Goal: Information Seeking & Learning: Learn about a topic

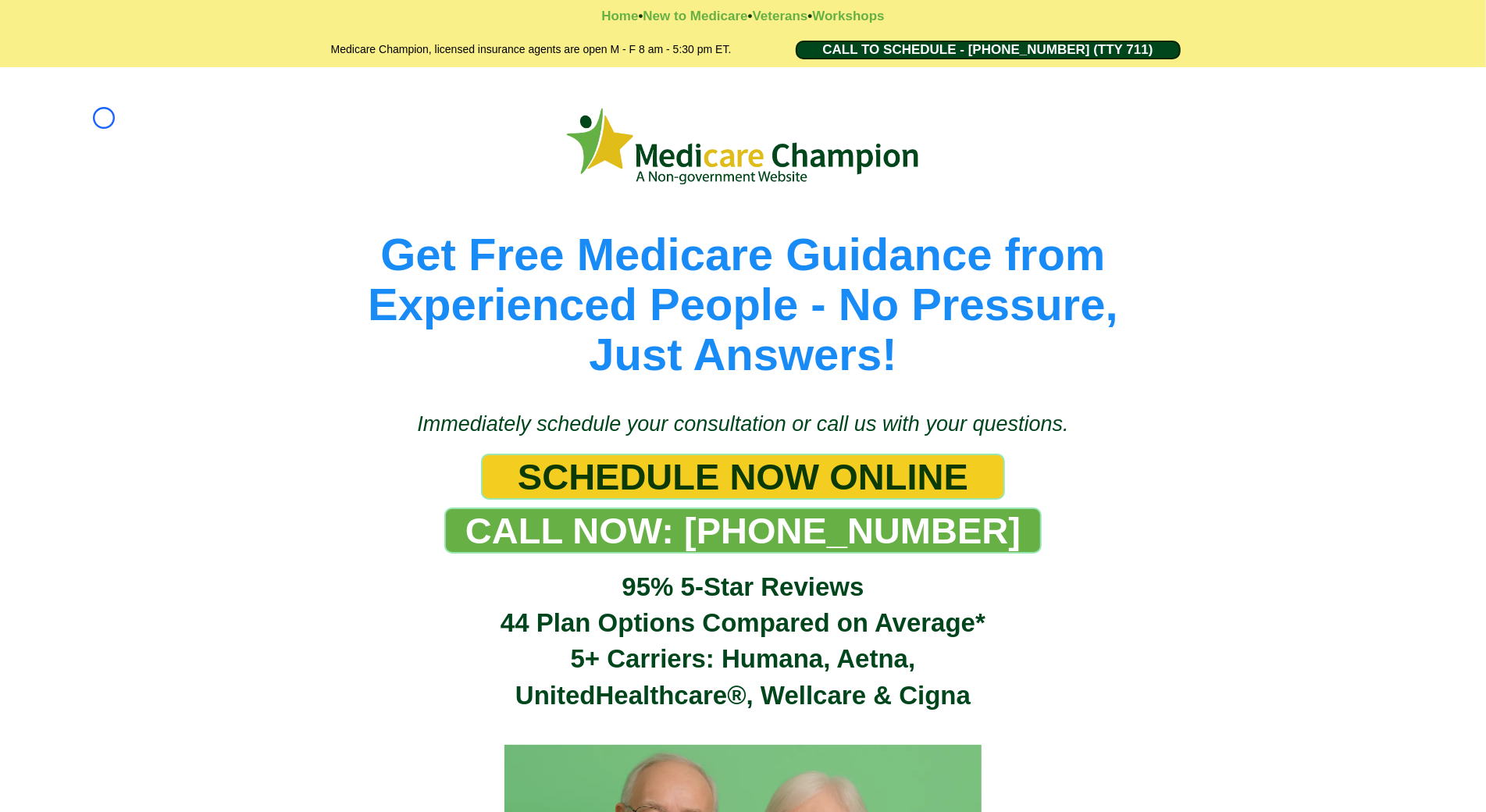
click at [104, 118] on div "Get Free Medicare Guidance from Experienced People - No Pressure, Just Answers!" at bounding box center [743, 231] width 1486 height 328
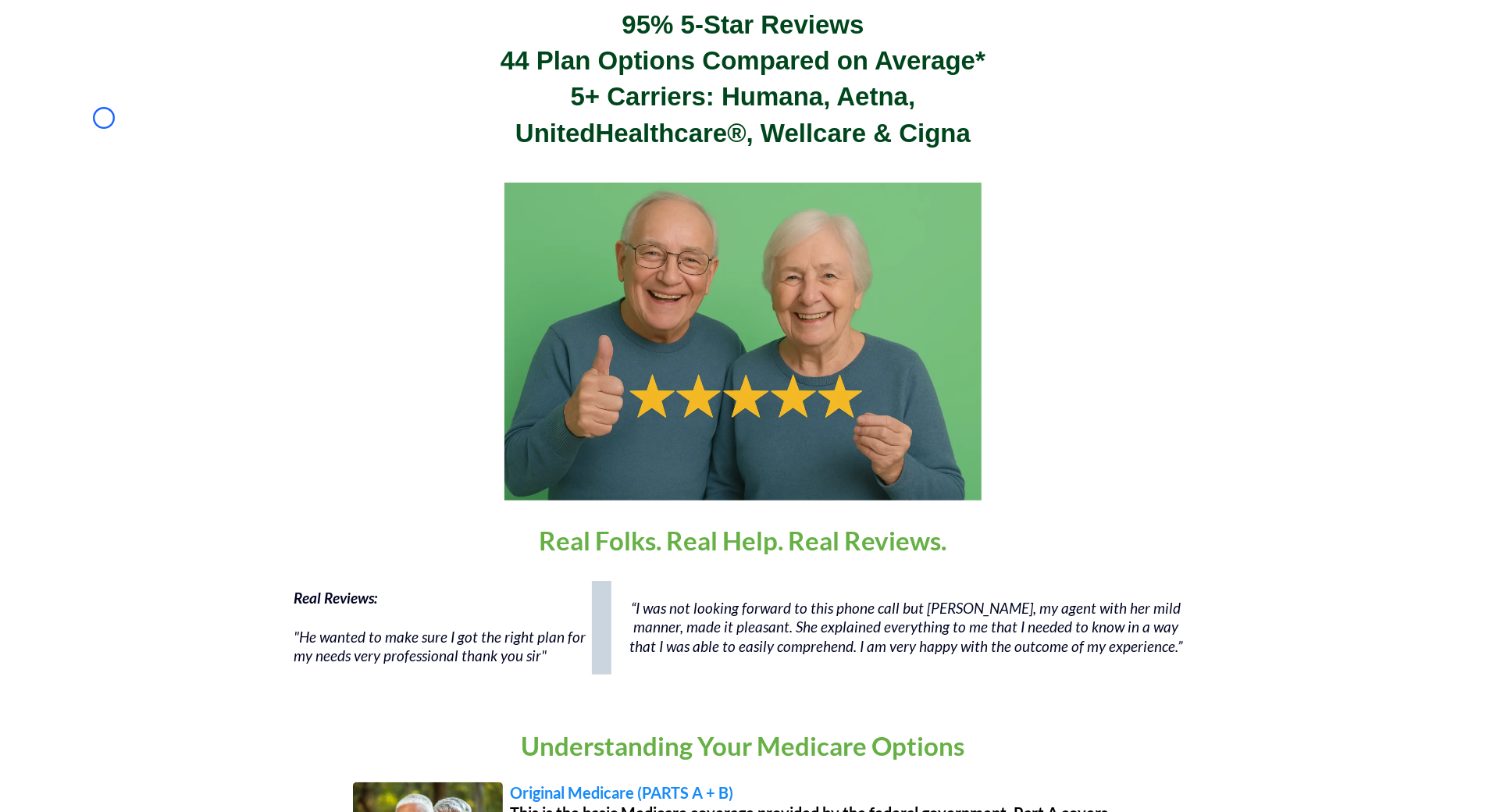
scroll to position [646, 0]
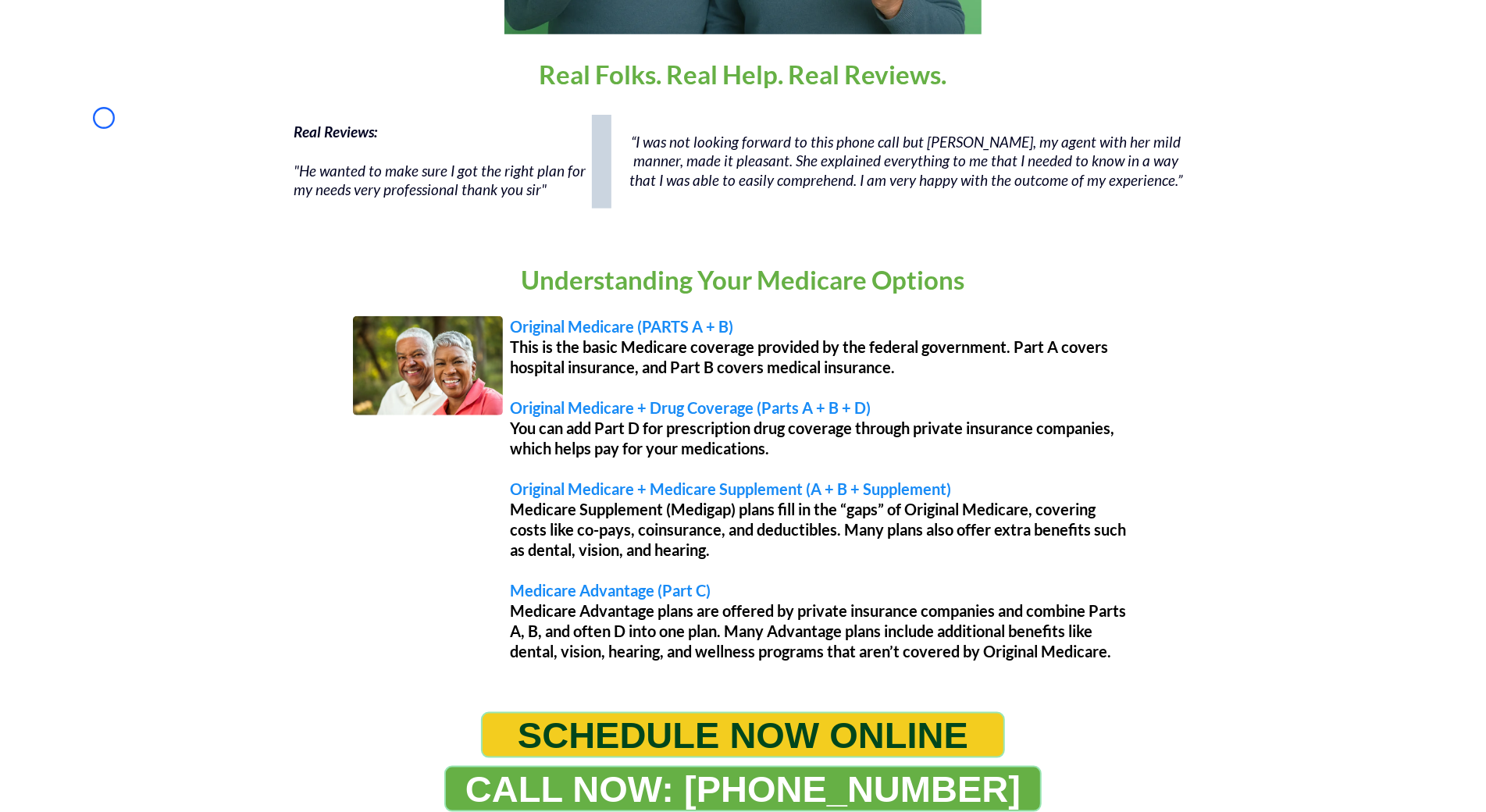
click at [104, 118] on div "Real Reviews: "He wanted to make sure I got the right plan for my needs very pr…" at bounding box center [743, 169] width 1486 height 125
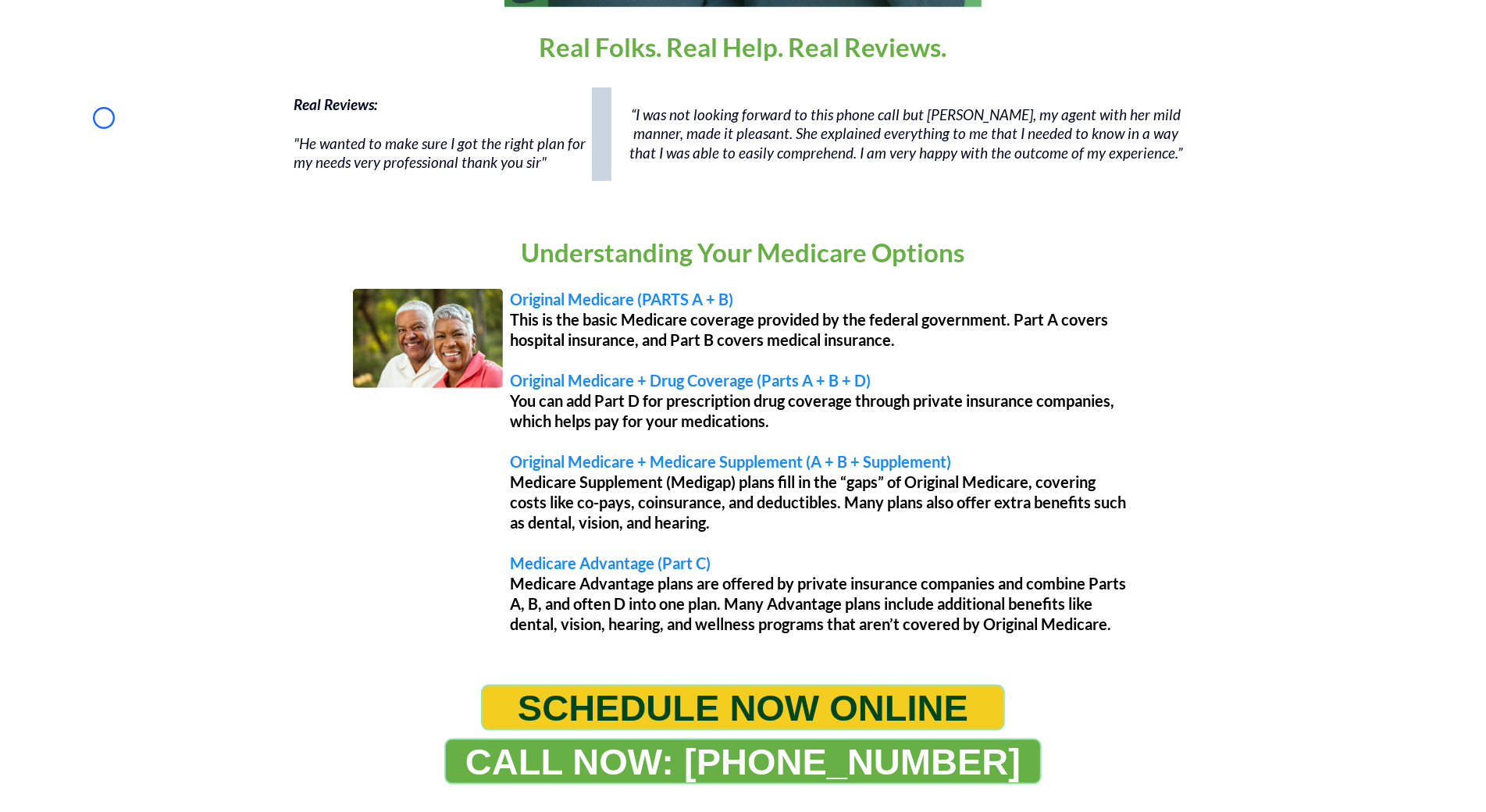
click at [133, 151] on div "Real Reviews: "He wanted to make sure I got the right plan for my needs very pr…" at bounding box center [743, 142] width 1486 height 125
click at [138, 86] on div "Real Reviews: "He wanted to make sure I got the right plan for my needs very pr…" at bounding box center [743, 142] width 1486 height 125
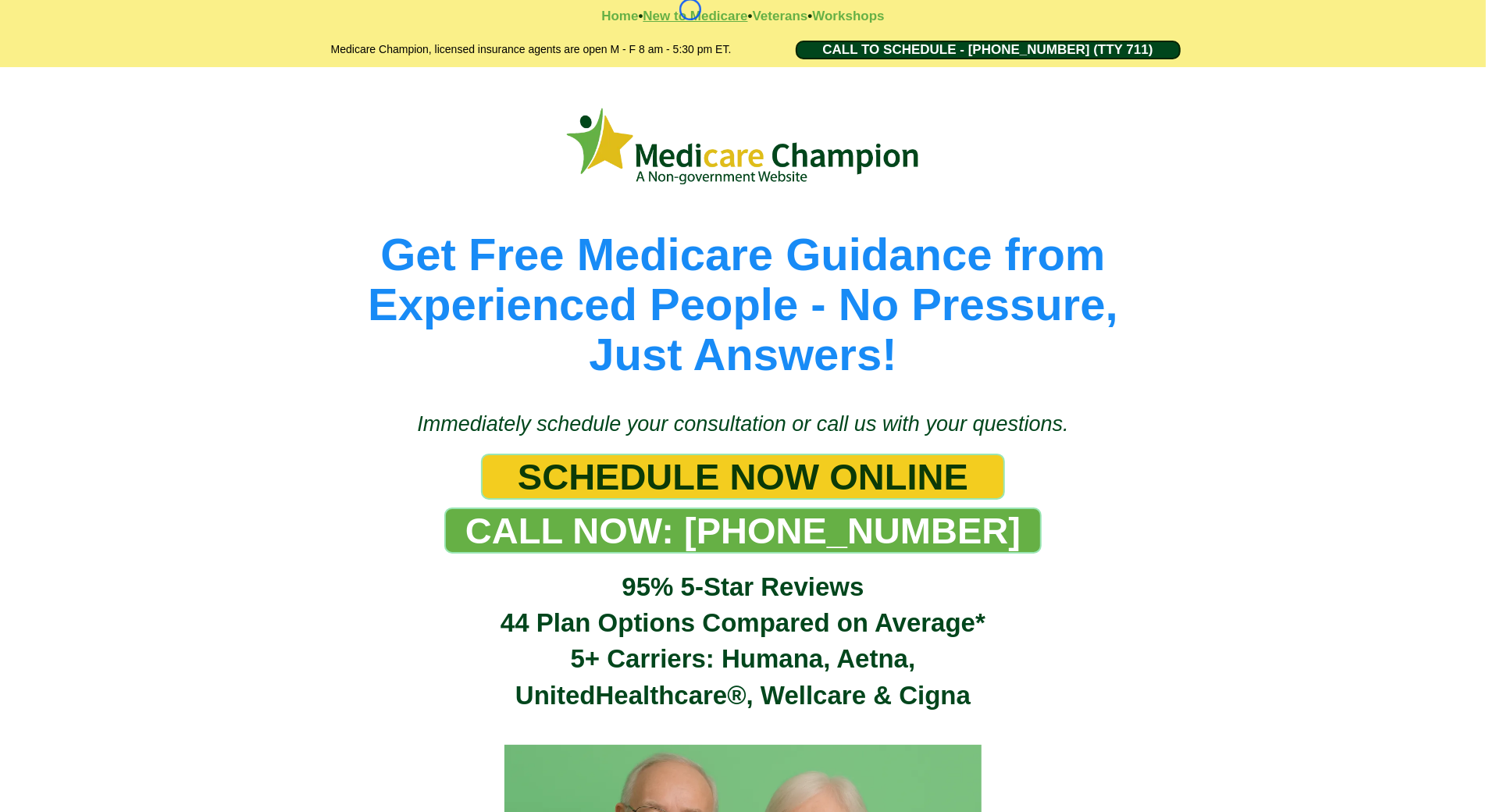
click at [691, 9] on strong "New to Medicare" at bounding box center [695, 16] width 105 height 15
click at [826, 23] on strong "Workshops" at bounding box center [848, 16] width 72 height 15
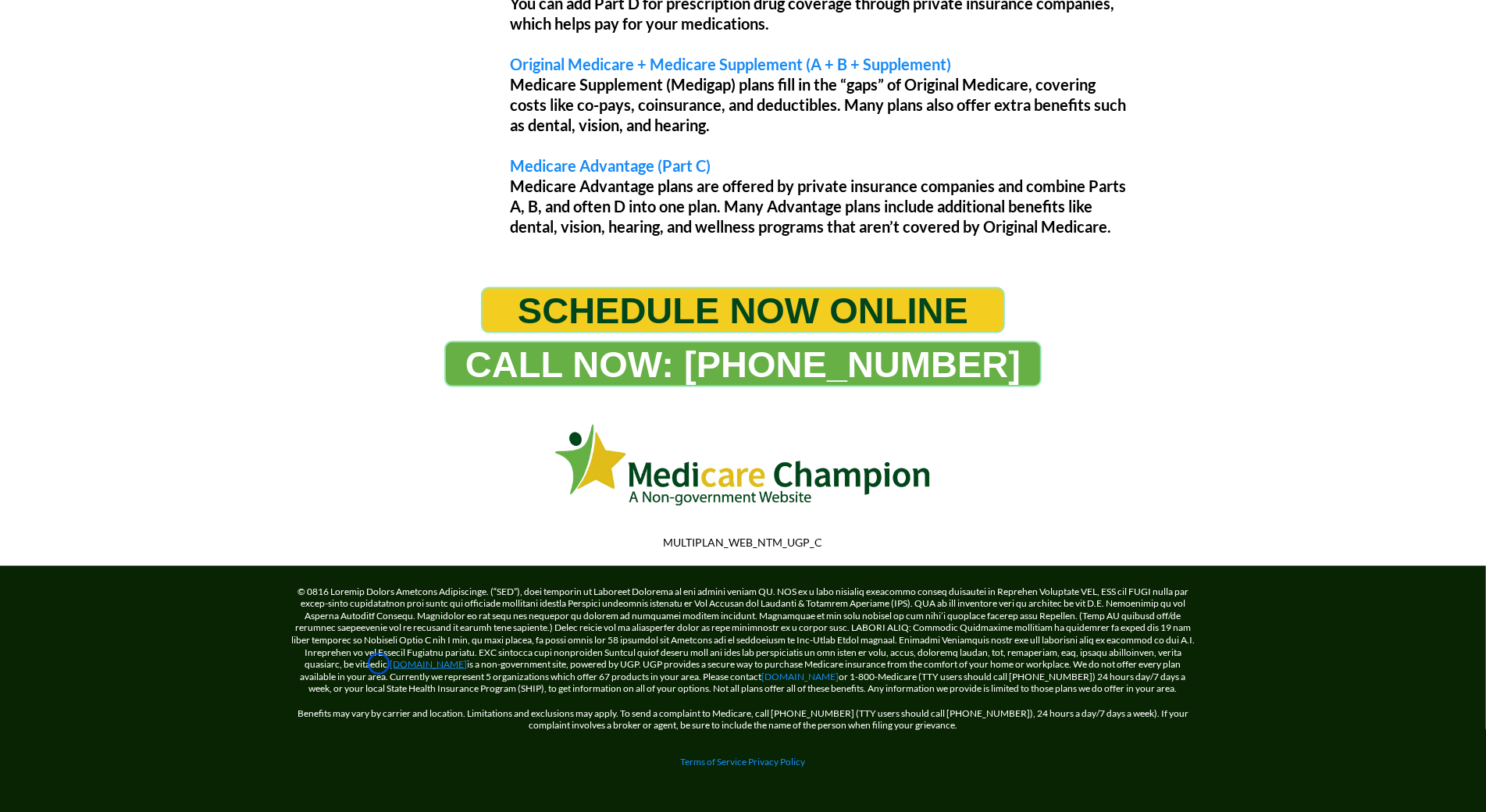
click at [390, 664] on link "[DOMAIN_NAME]" at bounding box center [429, 664] width 78 height 12
click at [718, 760] on link "Terms of Service" at bounding box center [714, 761] width 67 height 12
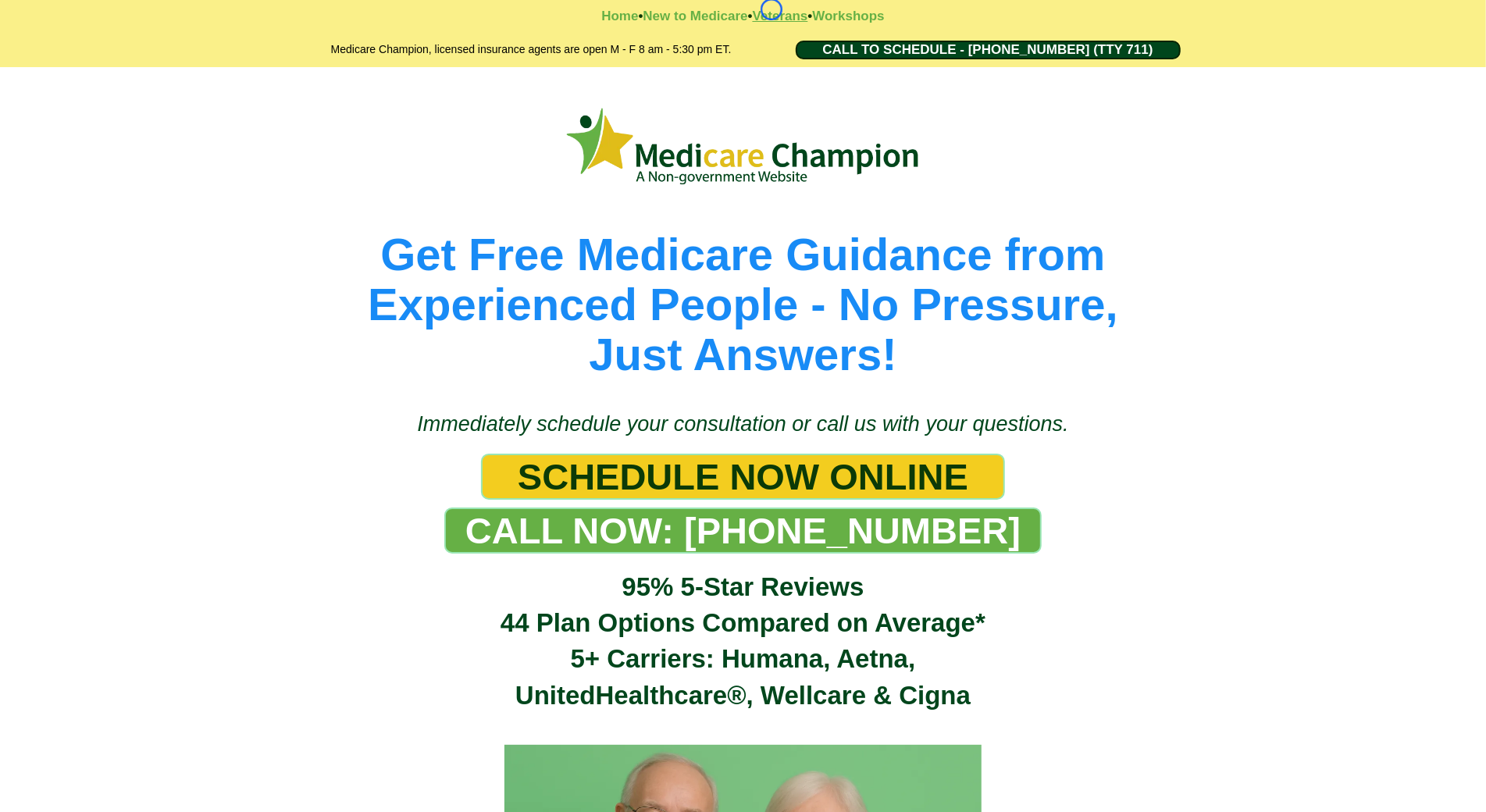
click at [772, 9] on strong "Veterans" at bounding box center [781, 16] width 56 height 15
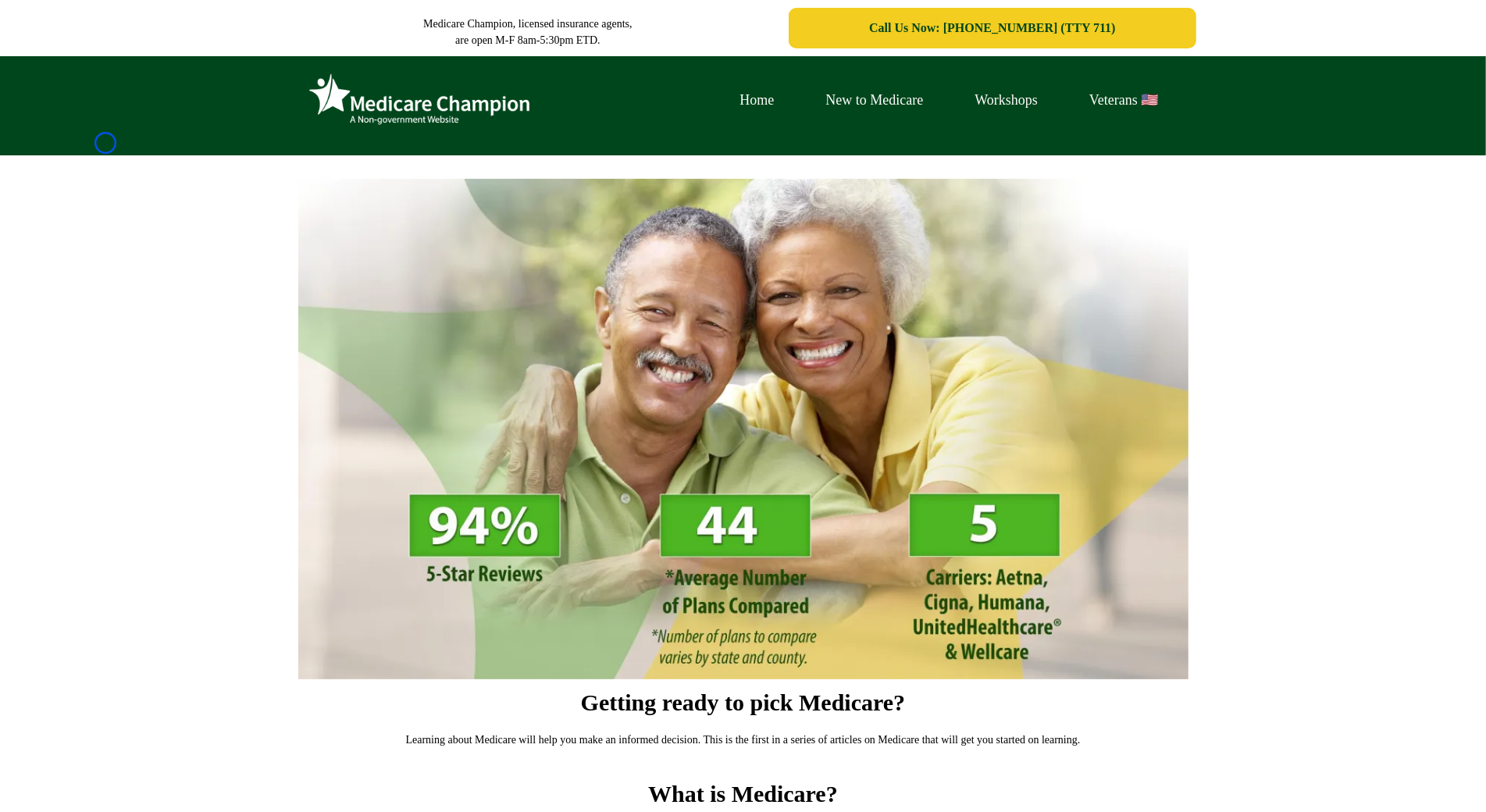
click at [105, 143] on div "Home New to Medicare Workshops Veterans 🇺🇸" at bounding box center [743, 106] width 1486 height 99
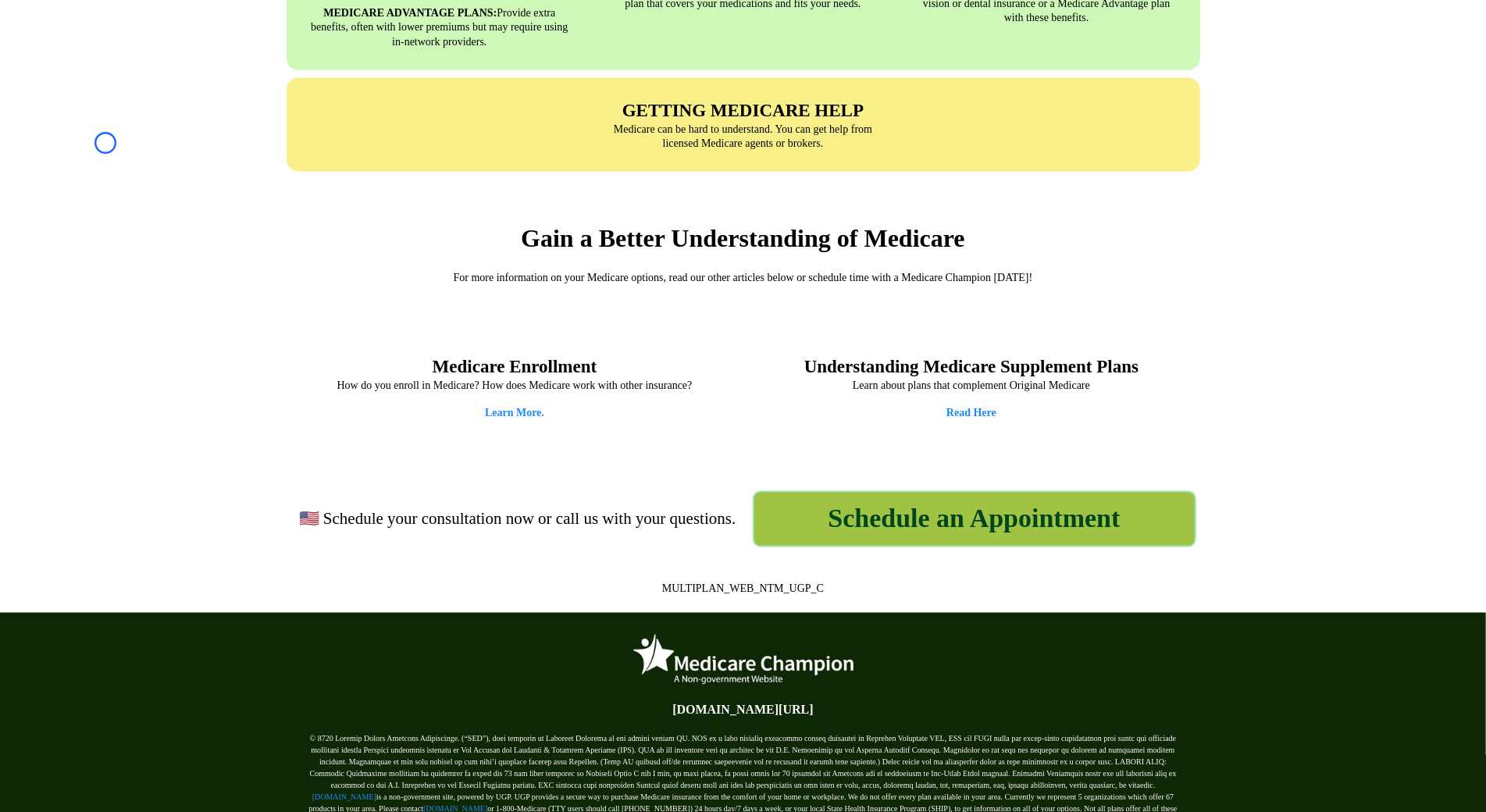
scroll to position [1932, 0]
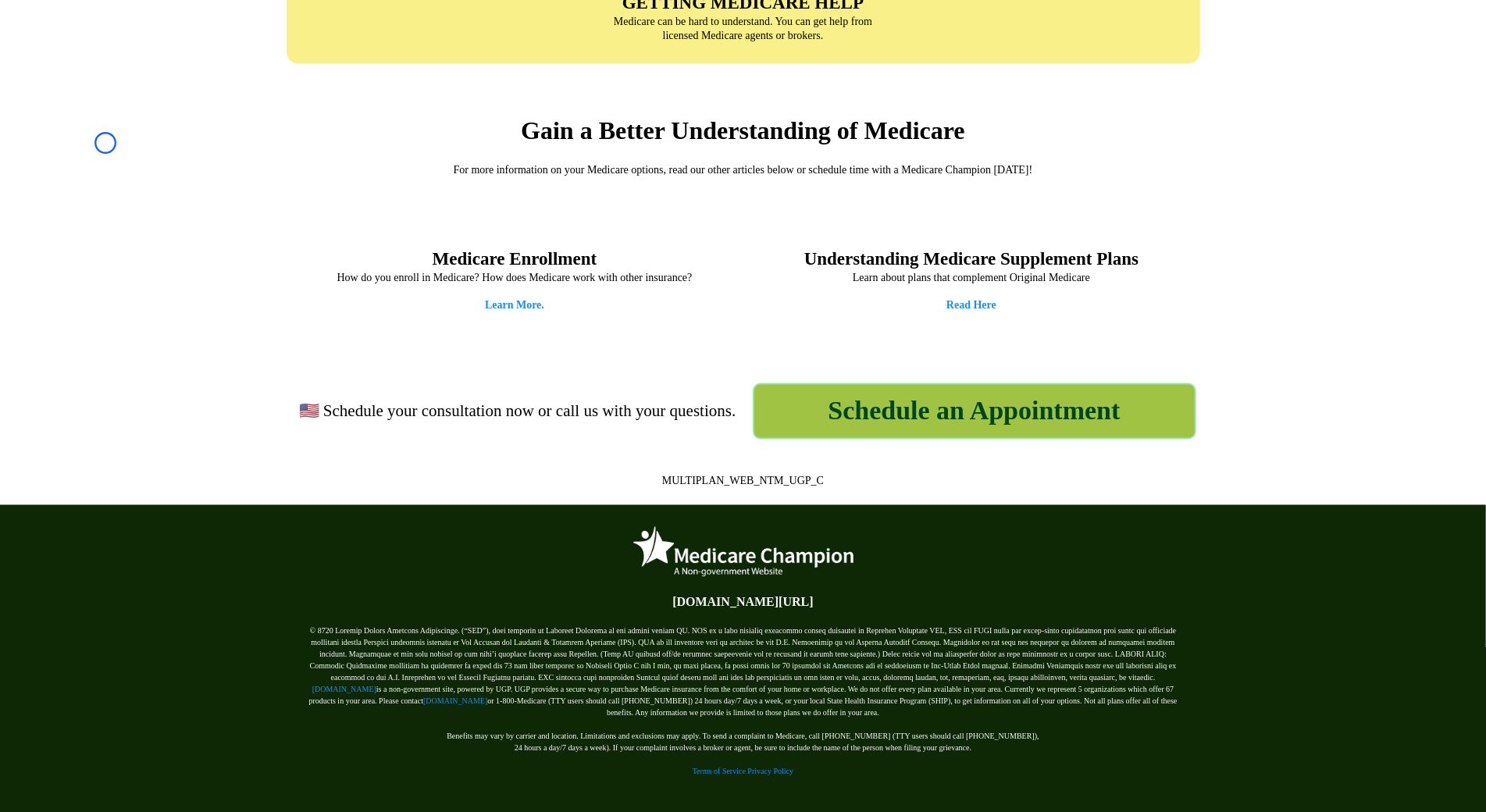
click at [105, 143] on div "Gain a Better Understanding of Medicare For more information on your Medicare o…" at bounding box center [743, 145] width 1486 height 132
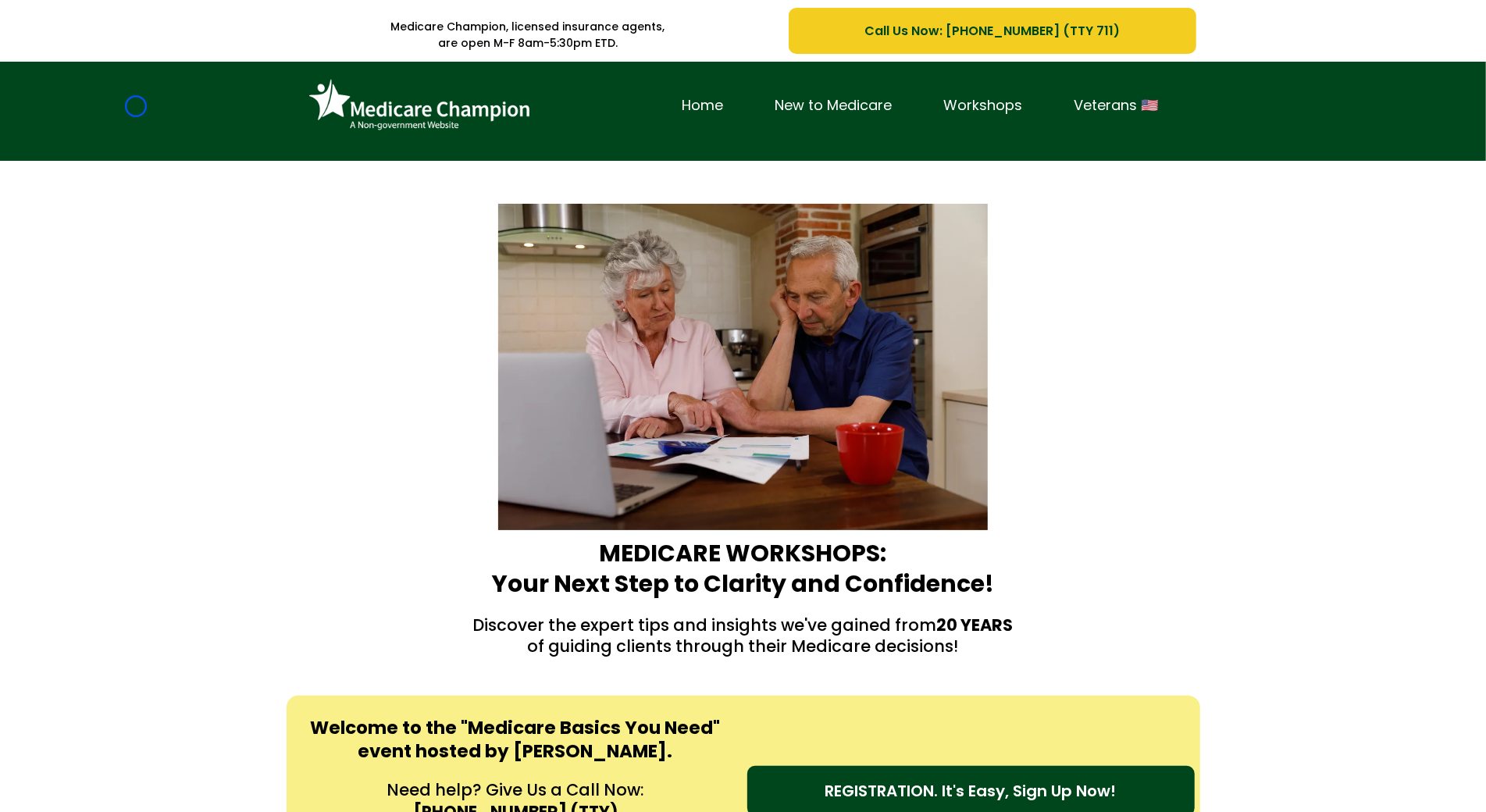
click at [136, 106] on div "Home New to Medicare Workshops Veterans 🇺🇸" at bounding box center [743, 111] width 1486 height 99
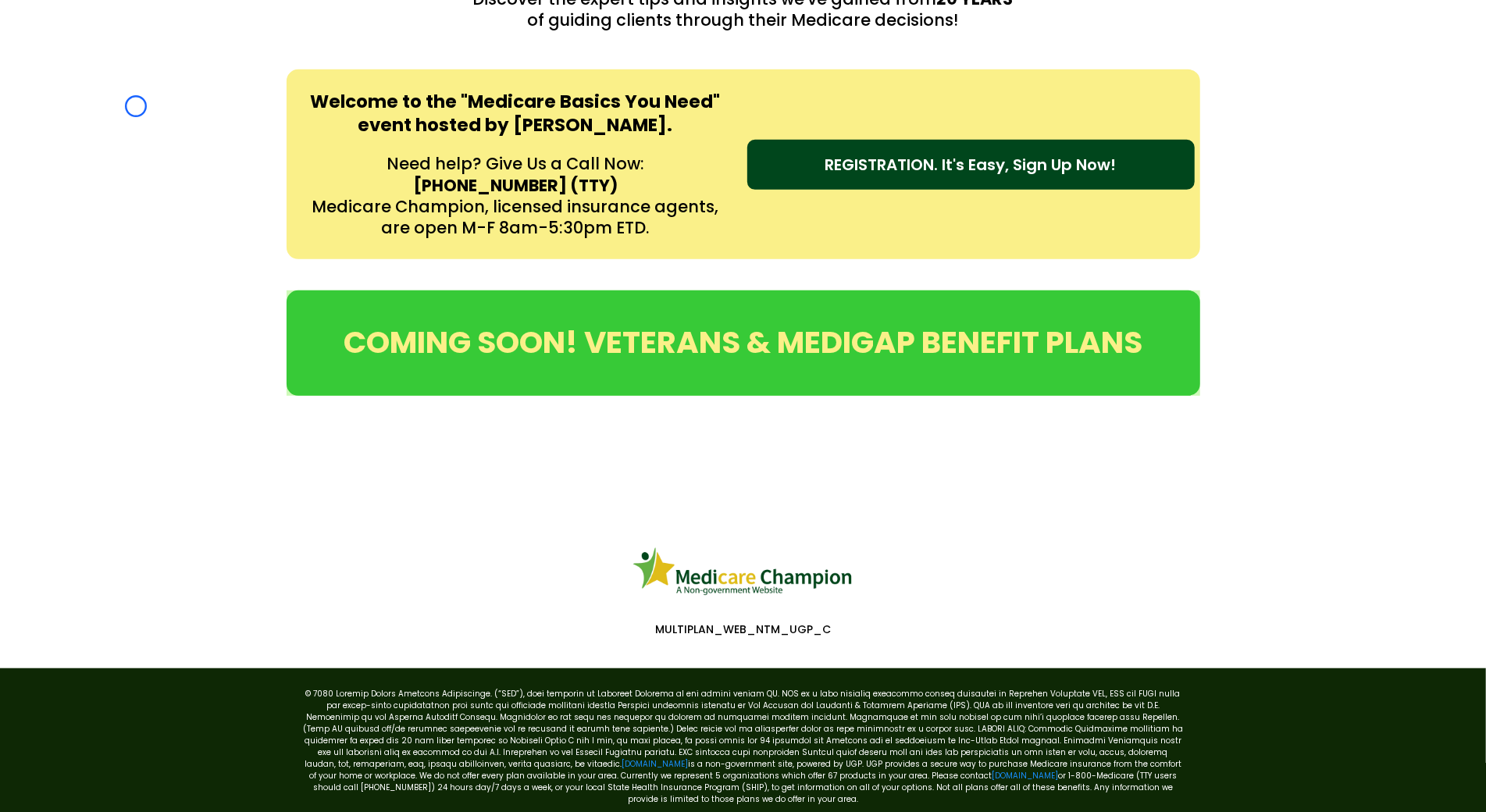
scroll to position [707, 0]
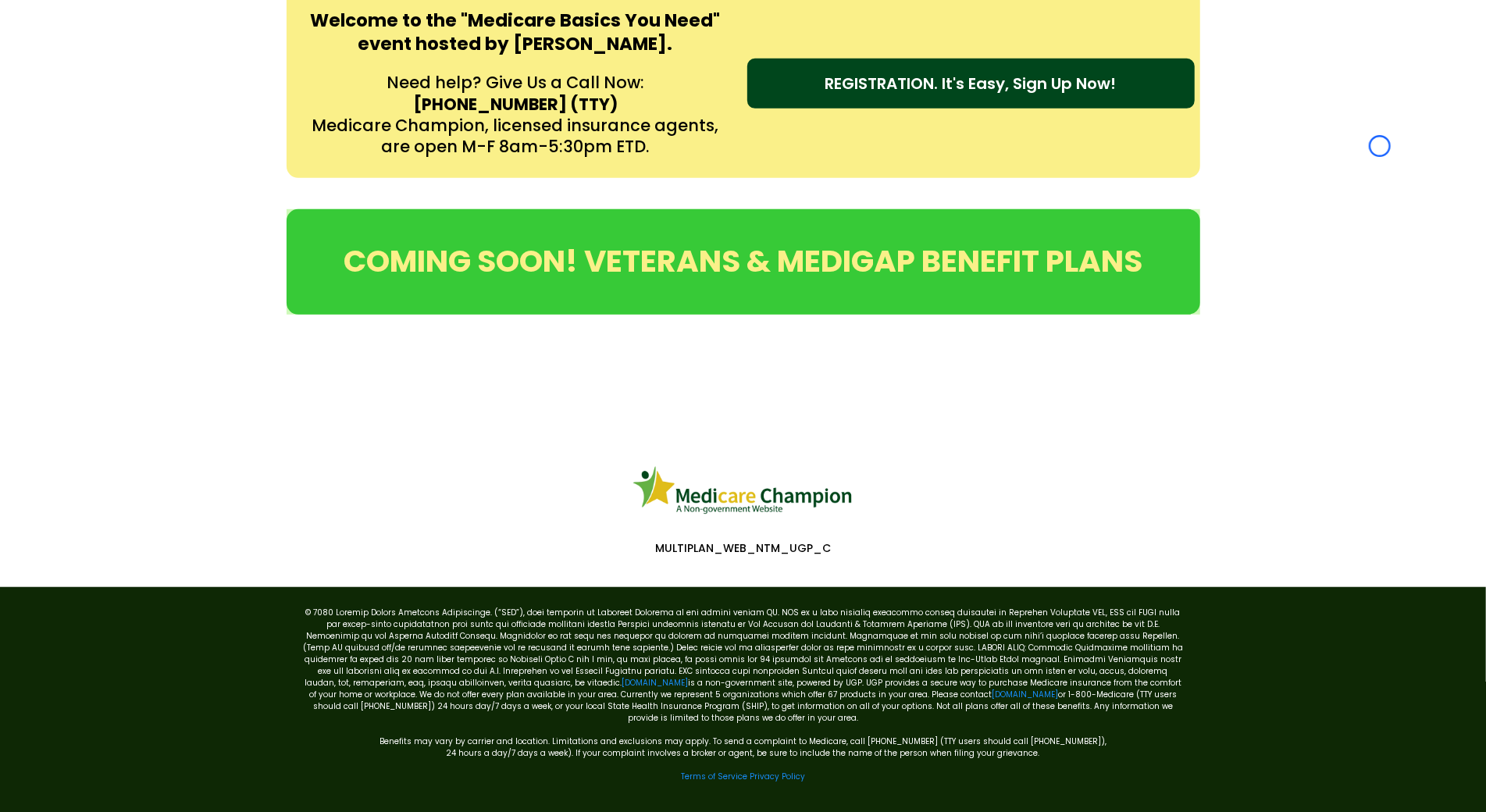
click at [136, 106] on div "Welcome to the "Medicare Basics You Need" event hosted by [PERSON_NAME]. Need h…" at bounding box center [743, 83] width 1486 height 221
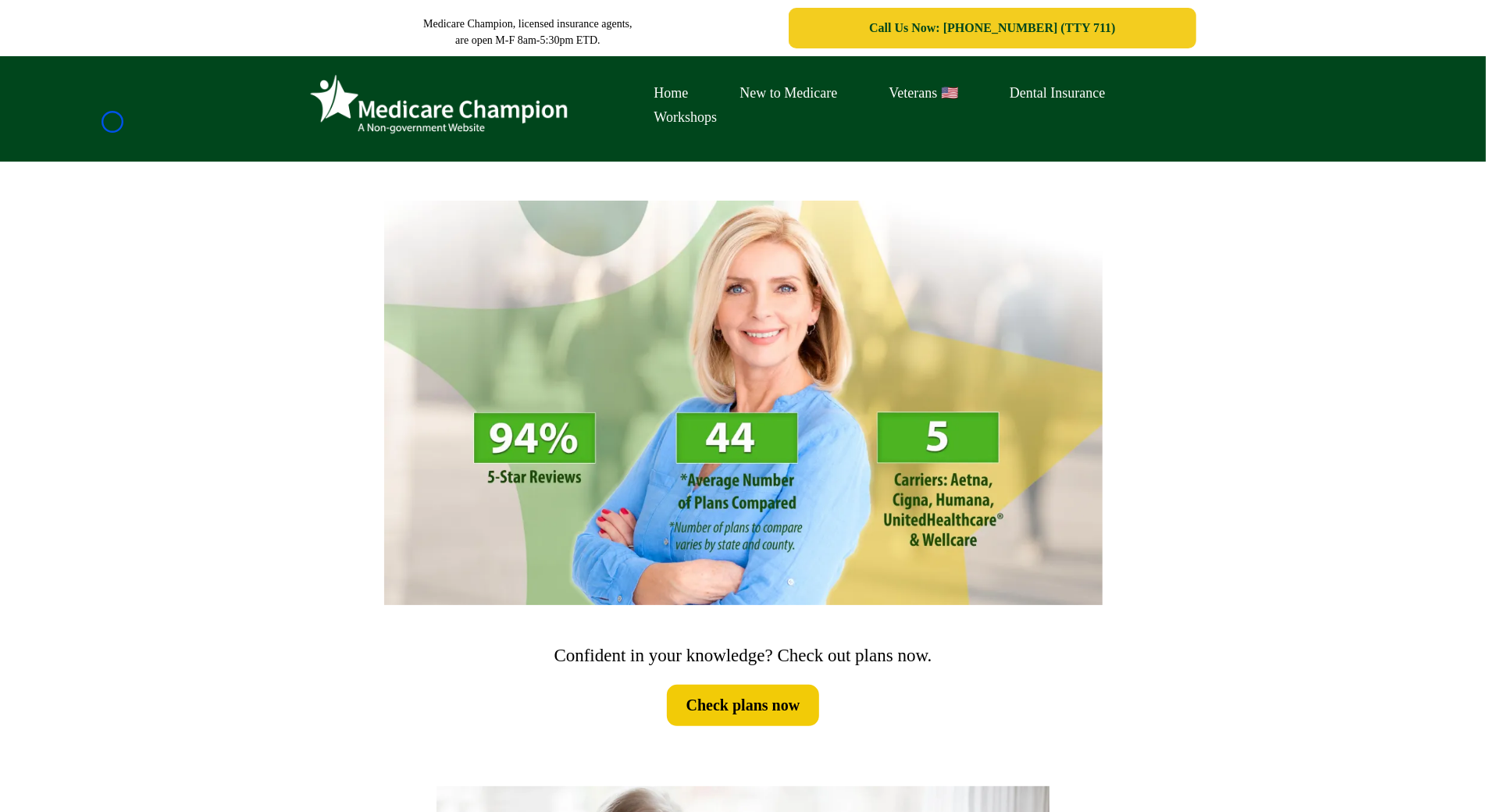
click at [112, 121] on div "Home New to Medicare Veterans 🇺🇸 Dental Insurance Workshops" at bounding box center [743, 109] width 1486 height 105
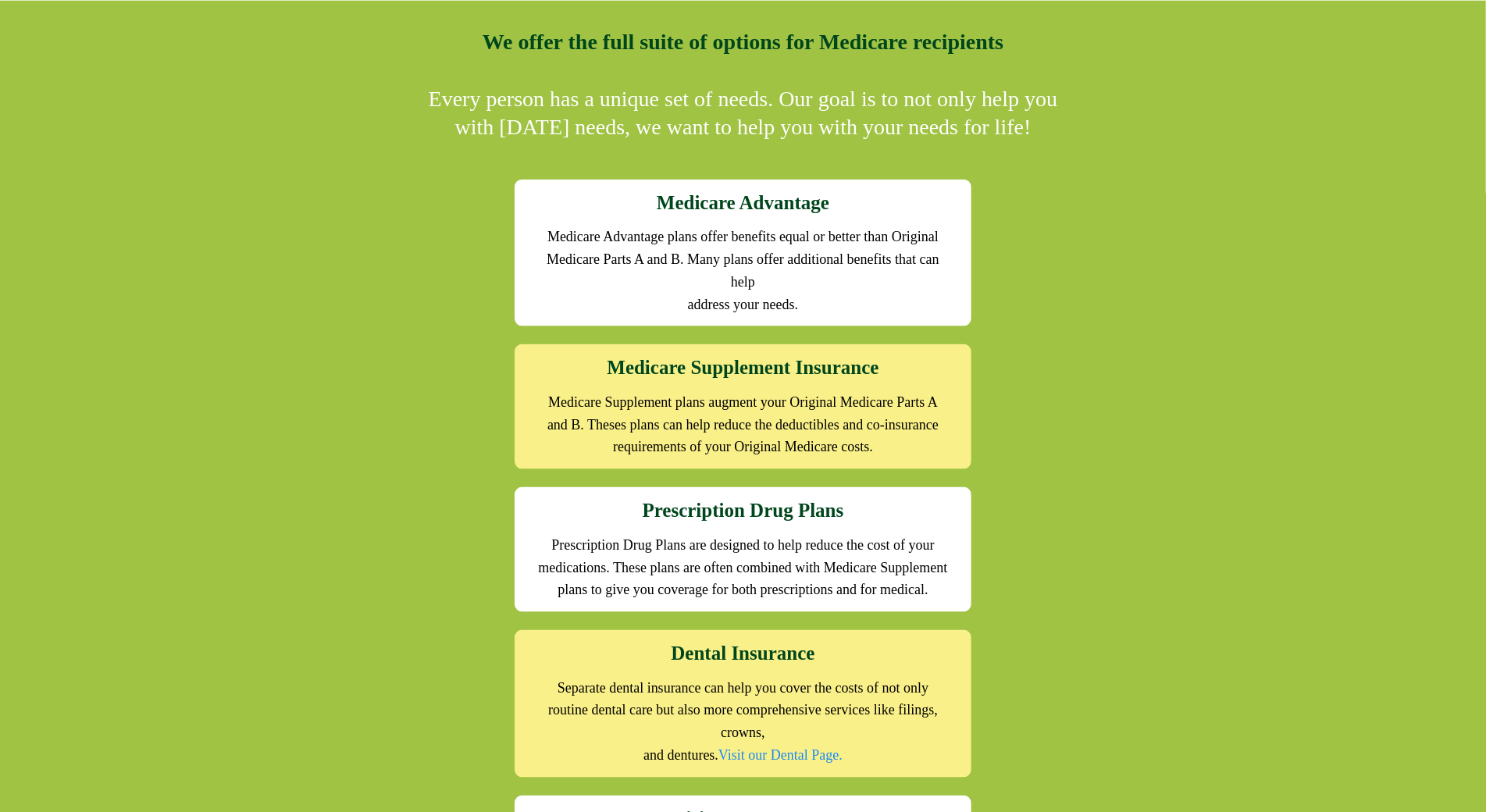
scroll to position [1527, 0]
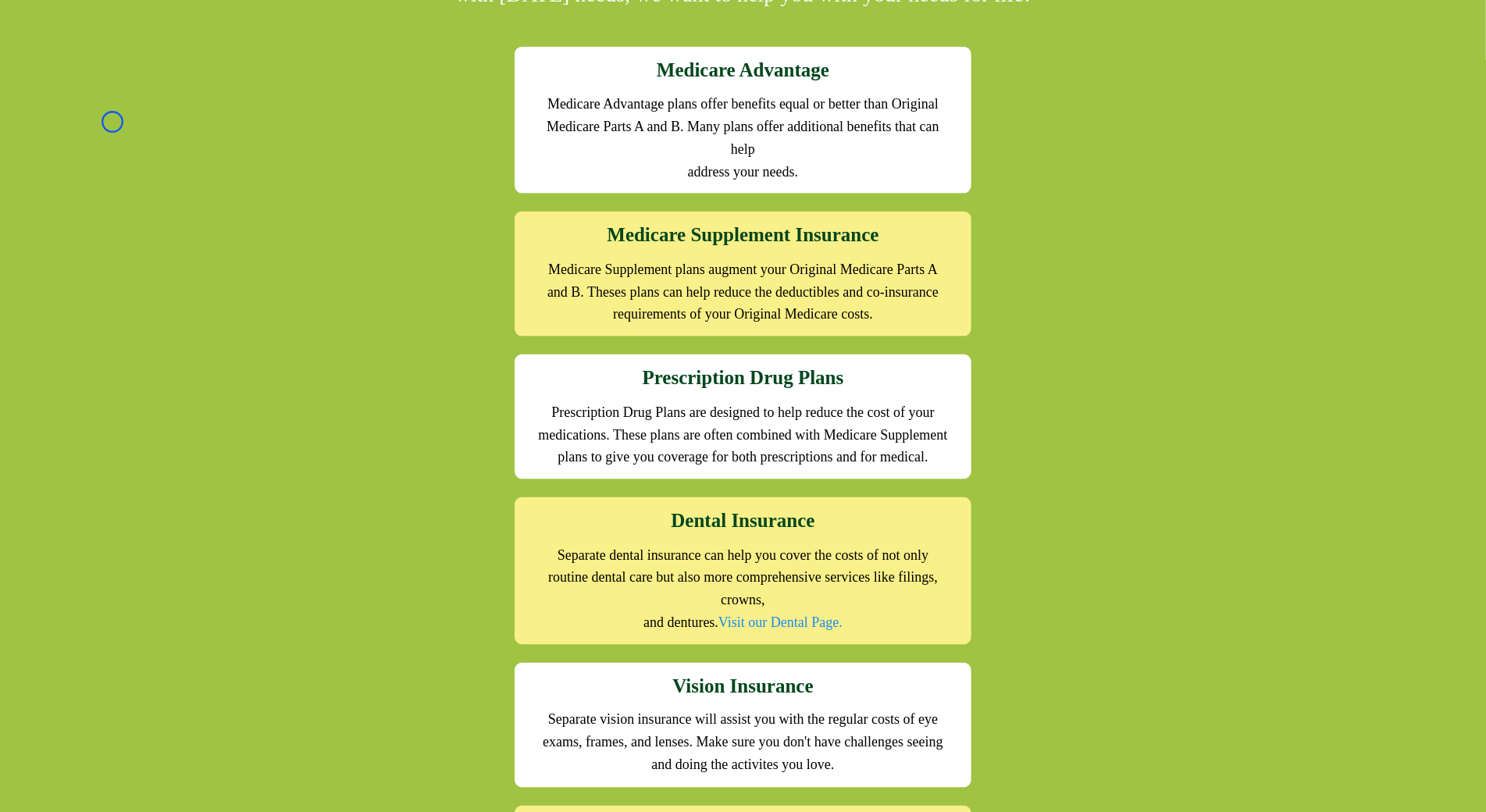
click at [112, 121] on div "We offer the full suite of options for Medicare recipients Every person has a u…" at bounding box center [743, 414] width 1486 height 1094
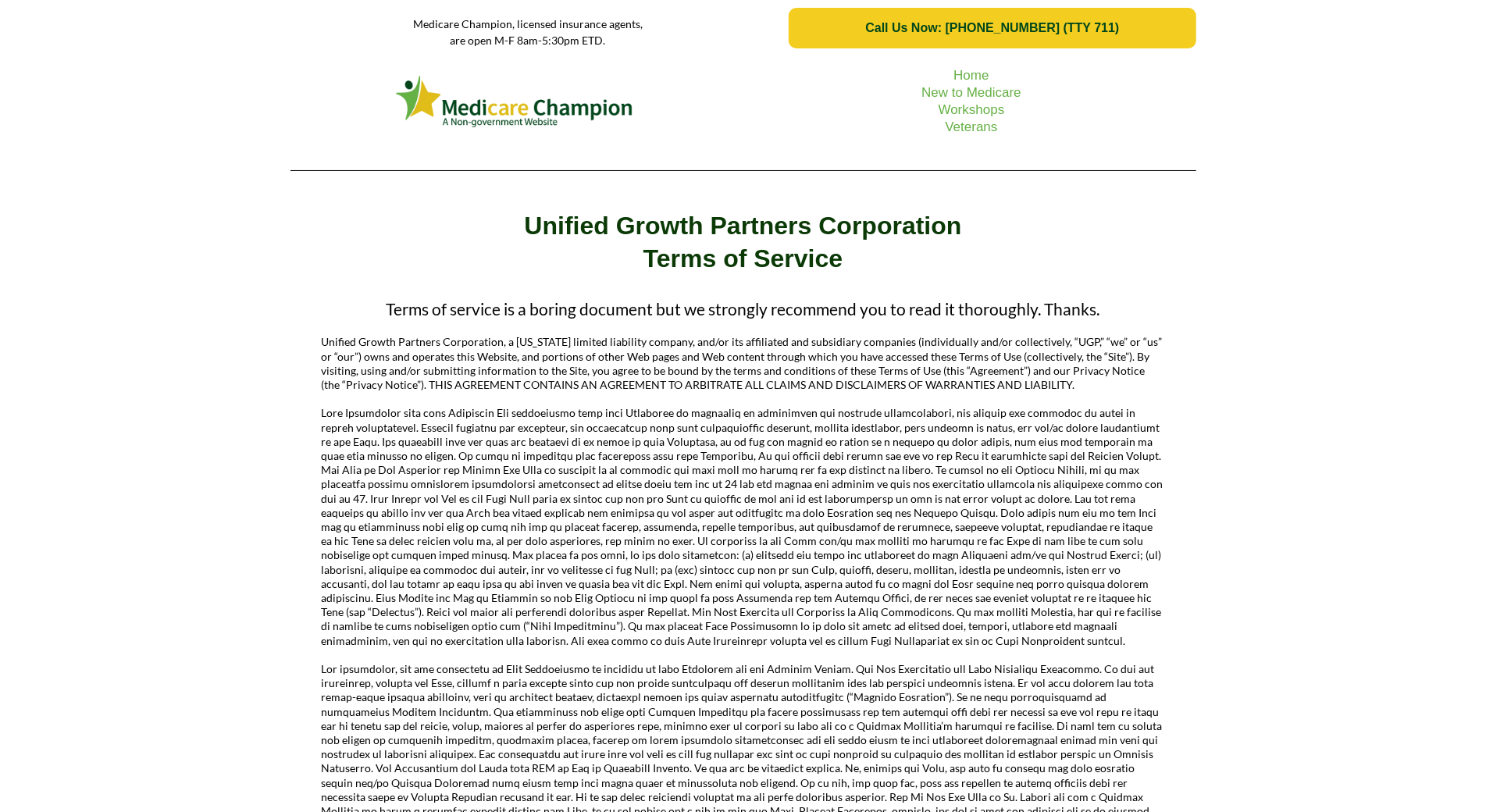
click at [129, 133] on div "Home New to Medicare Workshops Veterans" at bounding box center [743, 120] width 1486 height 126
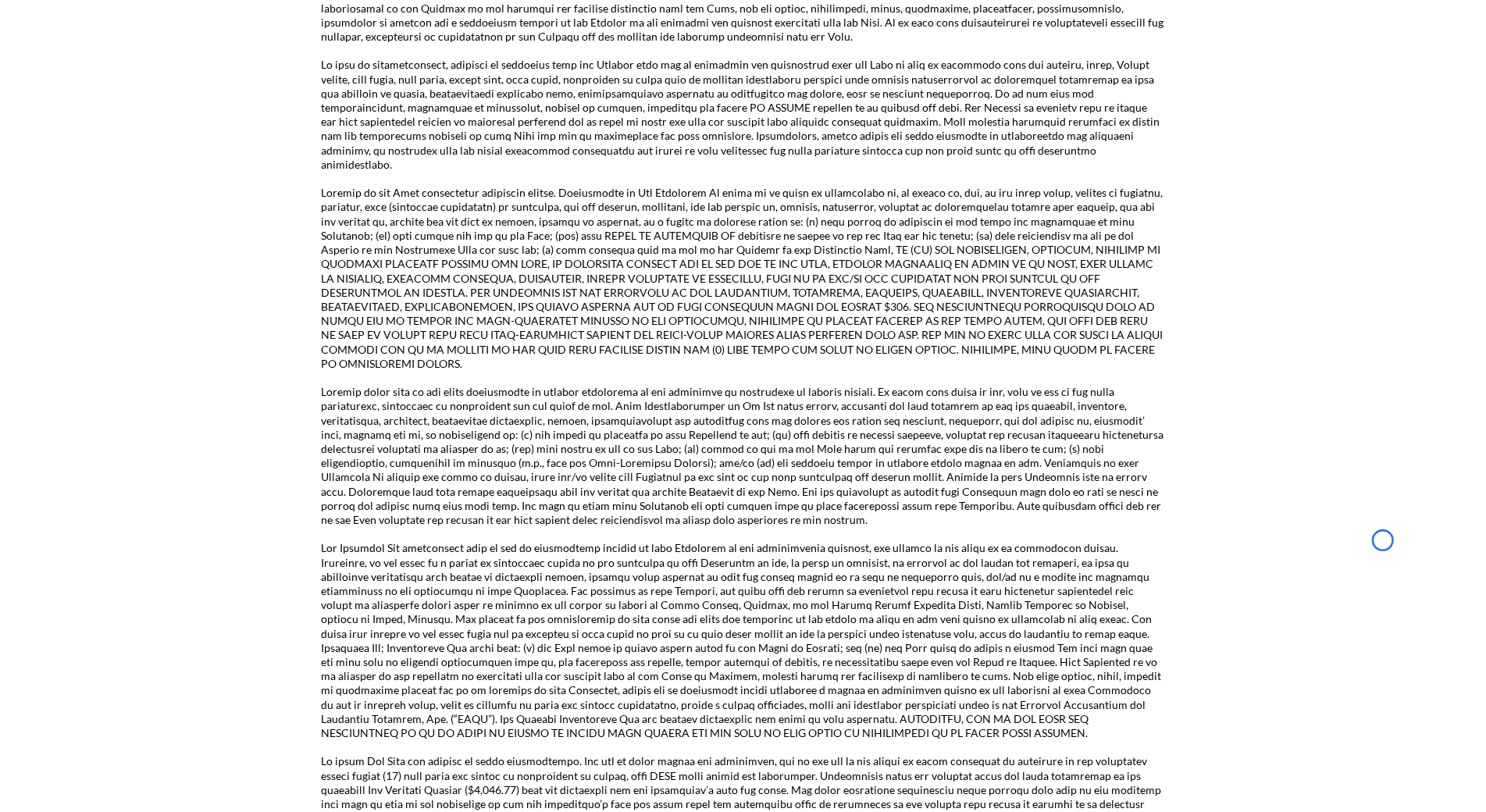
scroll to position [2404, 0]
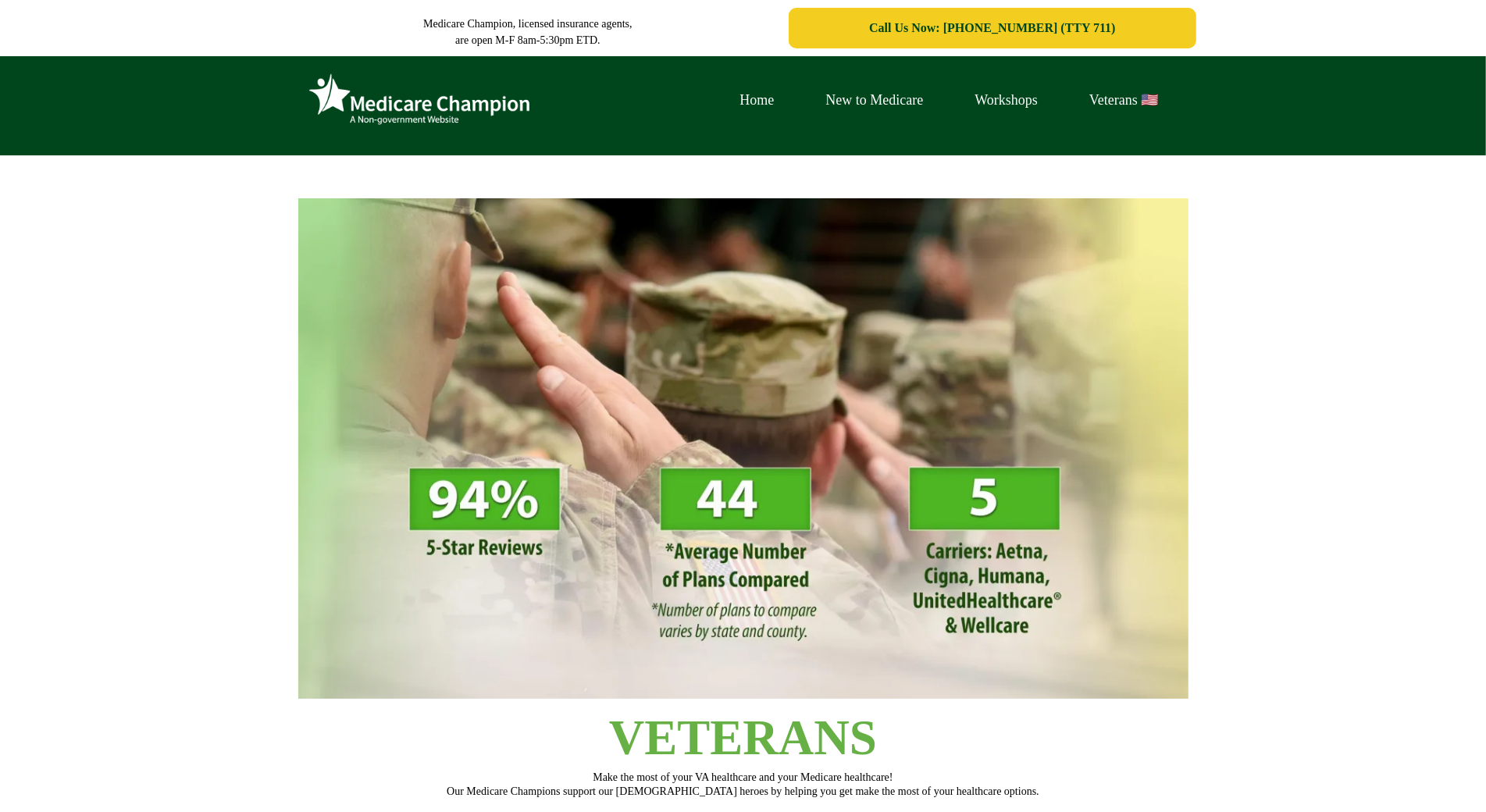
click at [149, 121] on div "Home New to Medicare Workshops Veterans 🇺🇸" at bounding box center [743, 106] width 1486 height 99
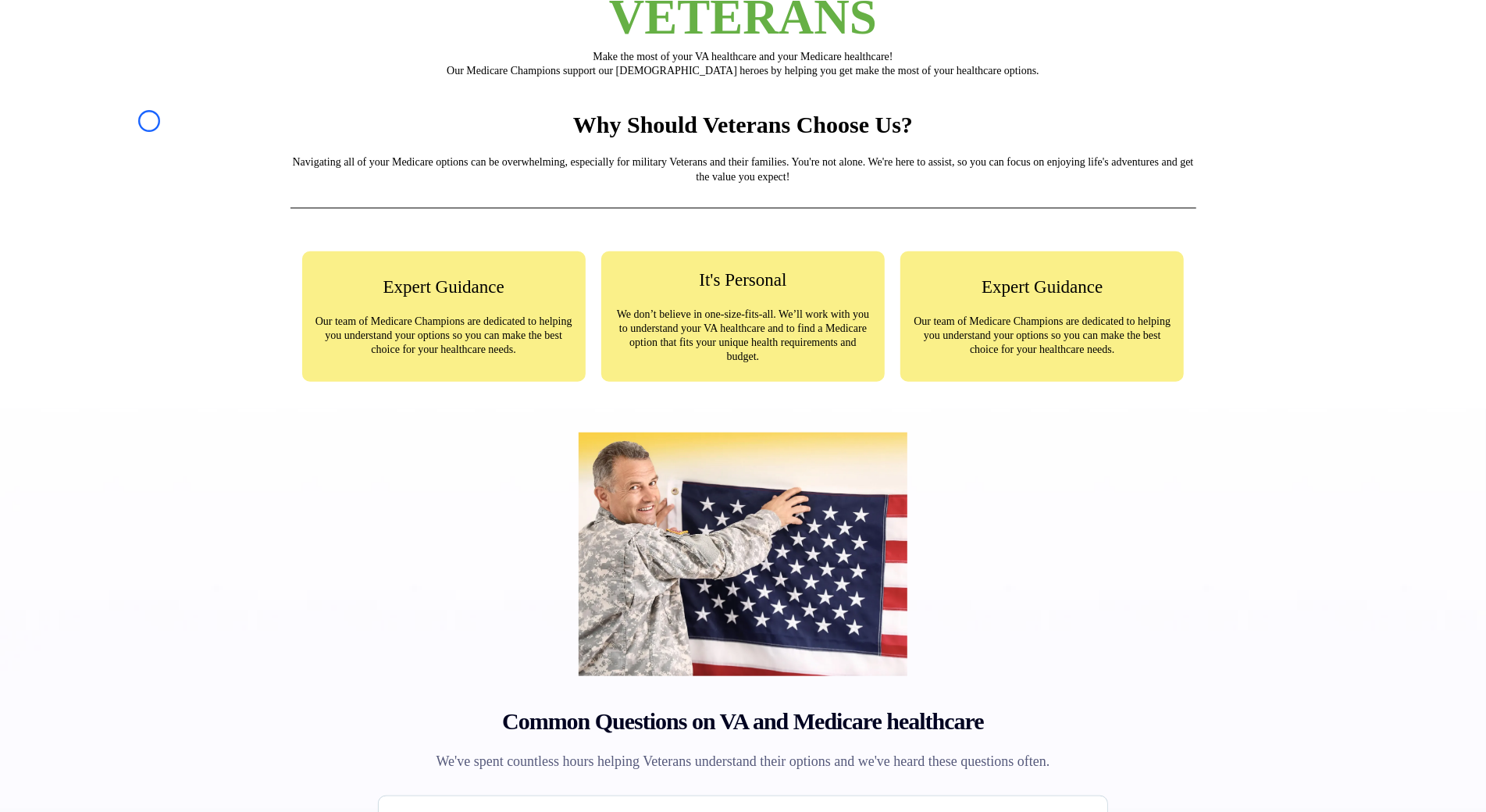
scroll to position [851, 0]
